Goal: Task Accomplishment & Management: Use online tool/utility

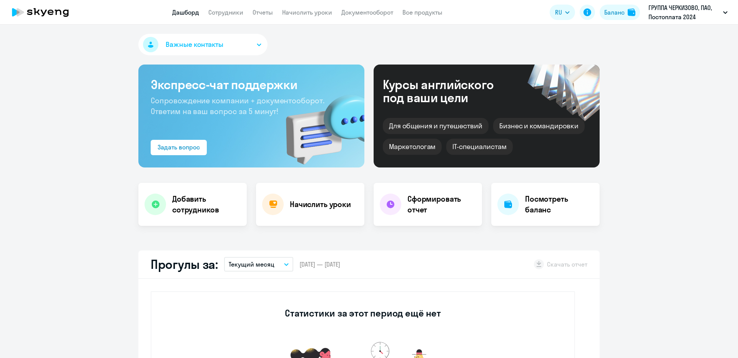
select select "30"
click at [295, 15] on link "Начислить уроки" at bounding box center [307, 12] width 50 height 8
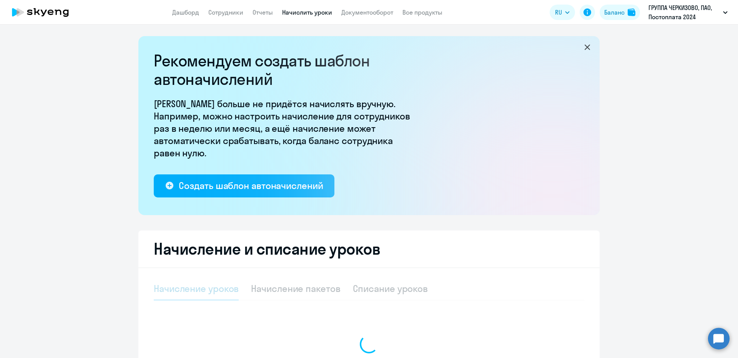
select select "10"
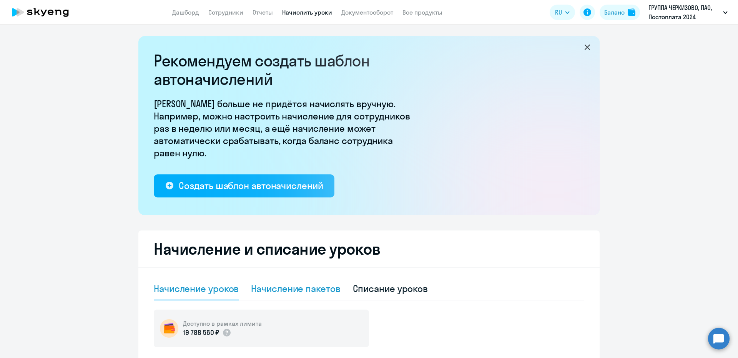
click at [299, 282] on div "Начисление пакетов" at bounding box center [295, 288] width 89 height 23
select select "10"
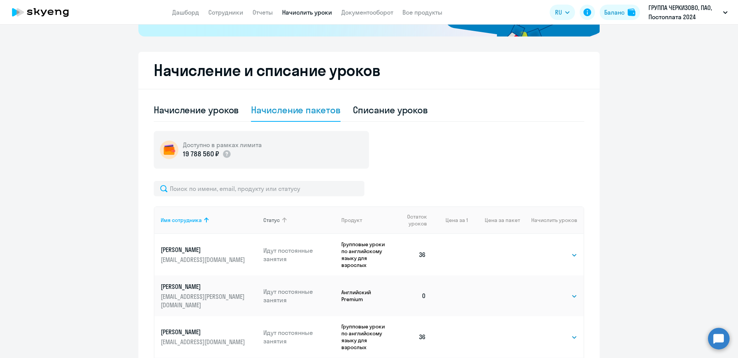
scroll to position [192, 0]
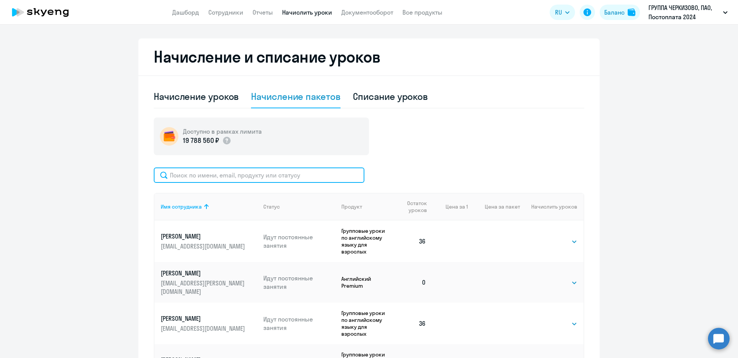
click at [228, 176] on input "text" at bounding box center [259, 175] width 211 height 15
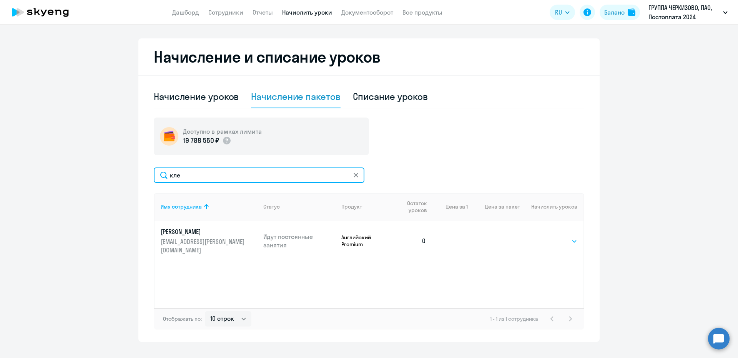
type input "кле"
click at [546, 239] on select "Выбрать 4 8 16 32 64 96 128" at bounding box center [562, 241] width 32 height 9
select select "32"
click at [546, 237] on select "Выбрать 4 8 16 32 64 96 128" at bounding box center [562, 241] width 32 height 9
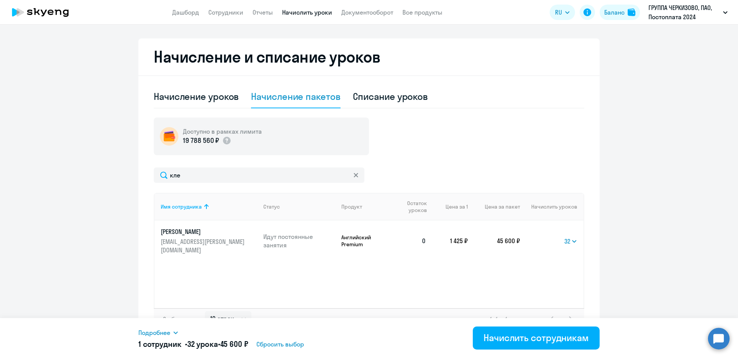
click at [172, 334] on div "Подробнее" at bounding box center [296, 332] width 317 height 9
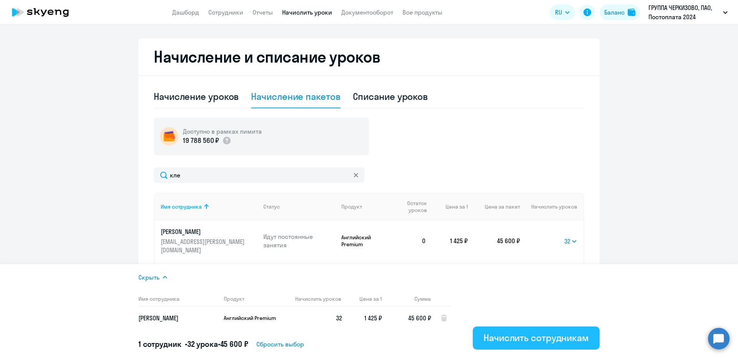
click at [514, 342] on div "Начислить сотрудникам" at bounding box center [535, 338] width 105 height 12
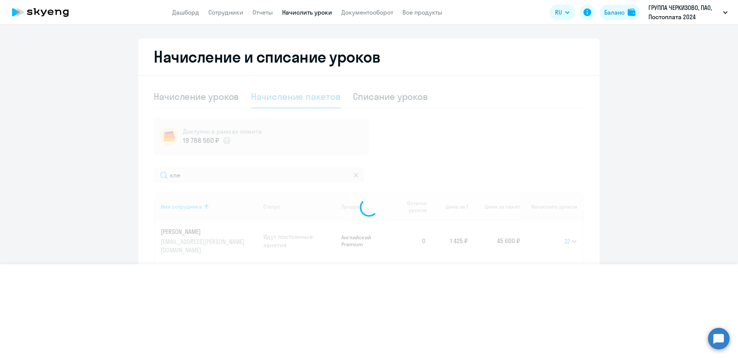
select select
